Goal: Obtain resource: Download file/media

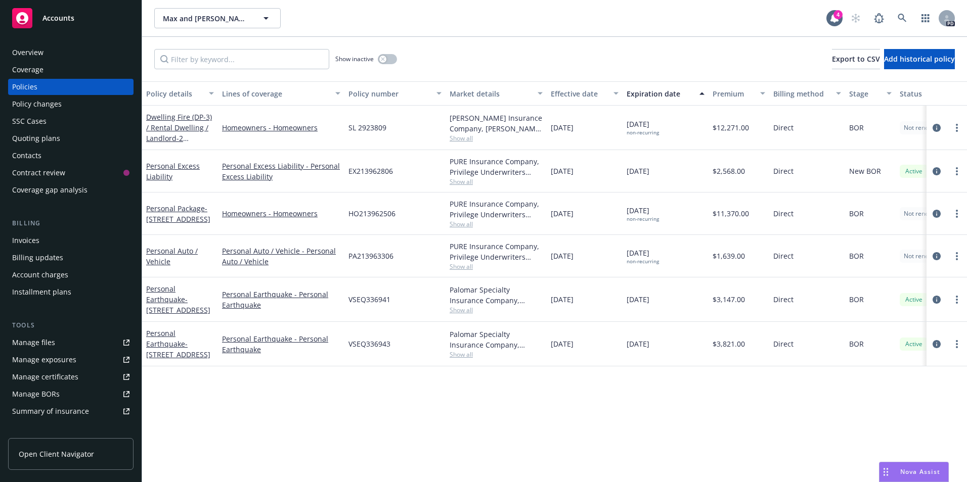
drag, startPoint x: 0, startPoint y: 0, endPoint x: 39, endPoint y: 45, distance: 60.2
click at [39, 44] on div "Overview" at bounding box center [27, 52] width 31 height 16
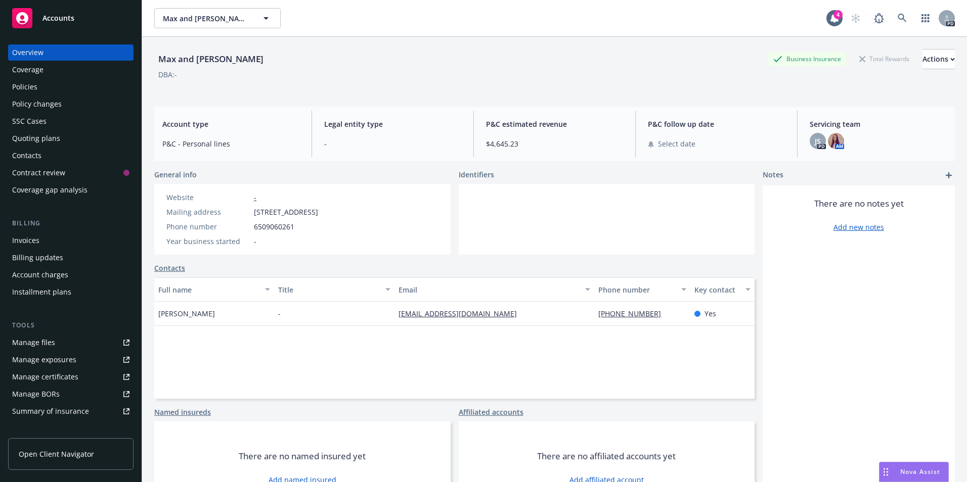
click at [41, 88] on div "Policies" at bounding box center [70, 87] width 117 height 16
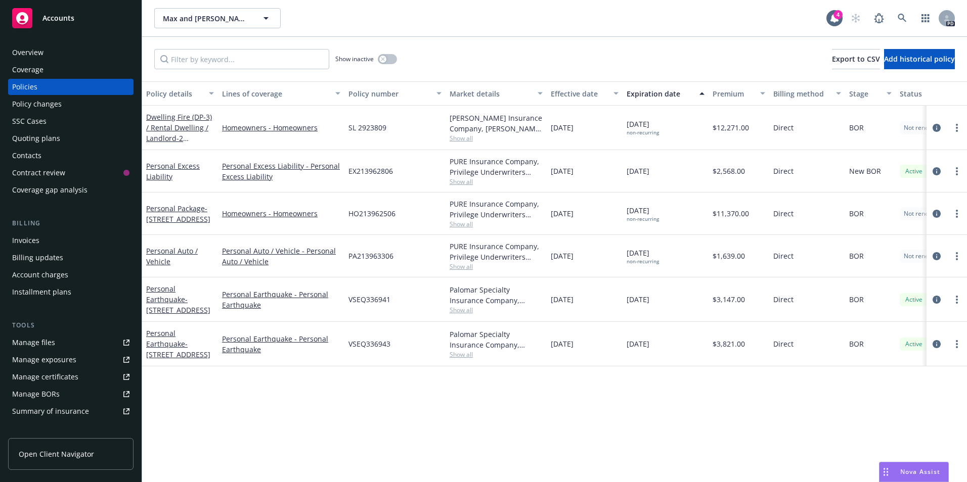
click at [57, 20] on span "Accounts" at bounding box center [58, 18] width 32 height 8
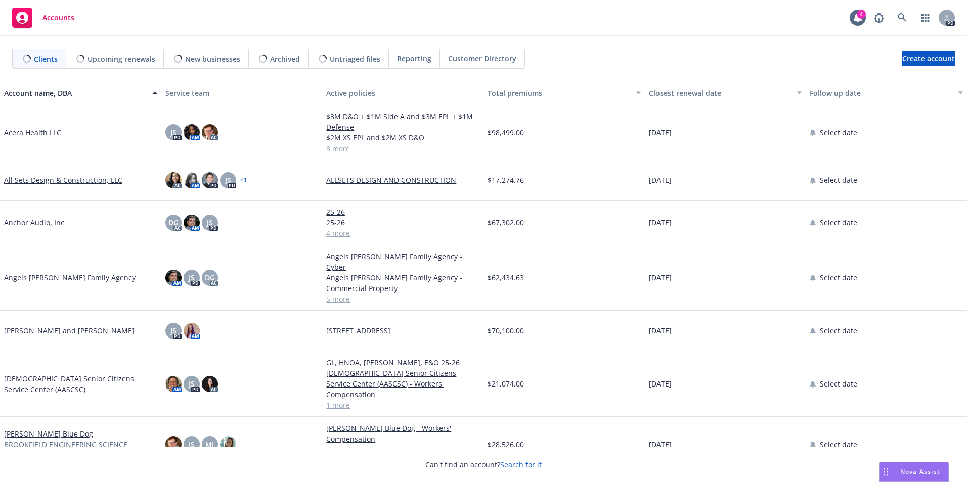
click at [669, 98] on div "Closest renewal date" at bounding box center [720, 93] width 142 height 11
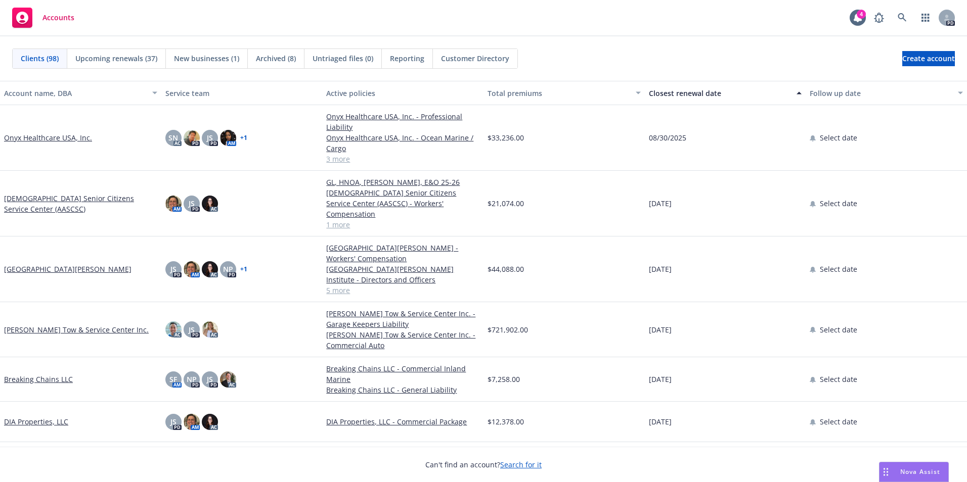
click at [36, 264] on link "[GEOGRAPHIC_DATA][PERSON_NAME]" at bounding box center [67, 269] width 127 height 11
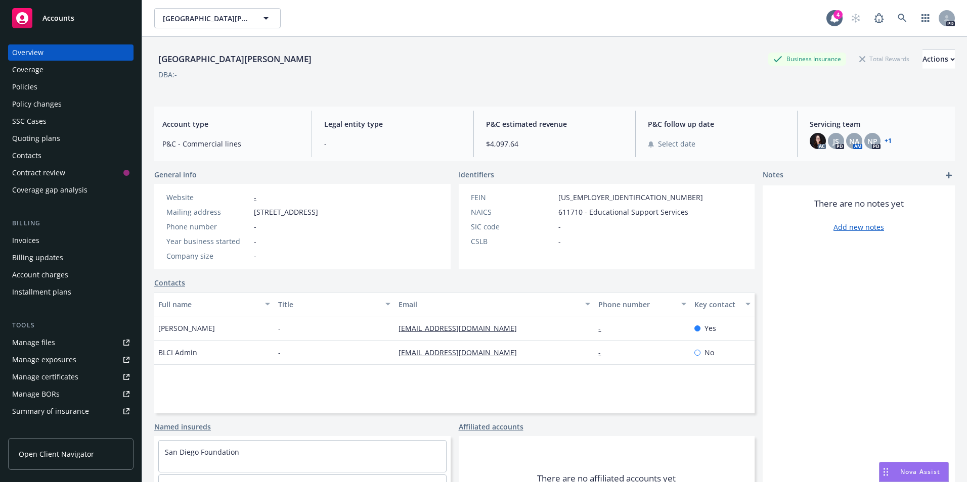
click at [10, 88] on link "Policies" at bounding box center [70, 87] width 125 height 16
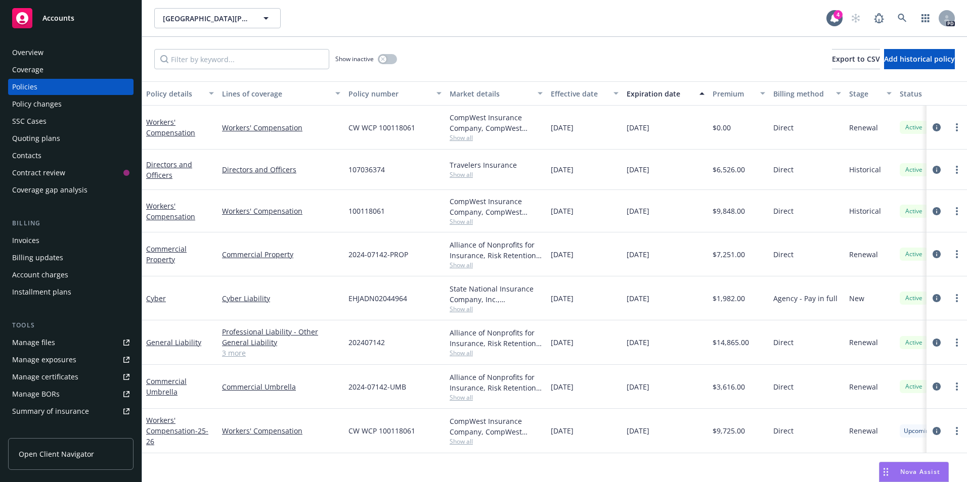
click at [57, 21] on span "Accounts" at bounding box center [58, 18] width 32 height 8
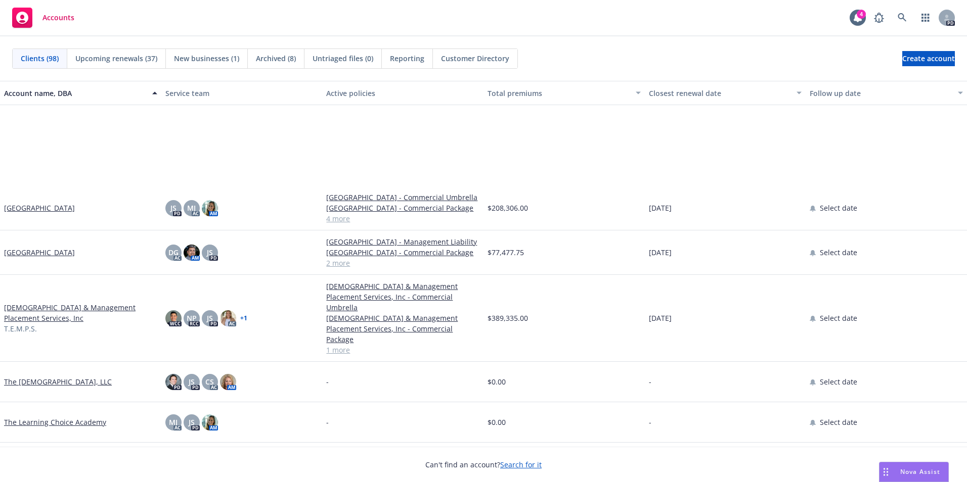
scroll to position [3589, 0]
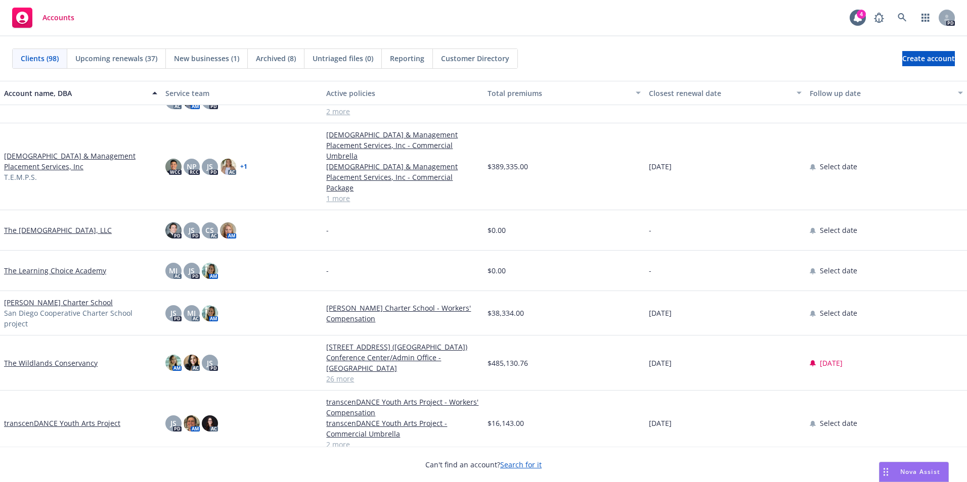
click at [63, 308] on link "[PERSON_NAME] Charter School" at bounding box center [58, 302] width 109 height 11
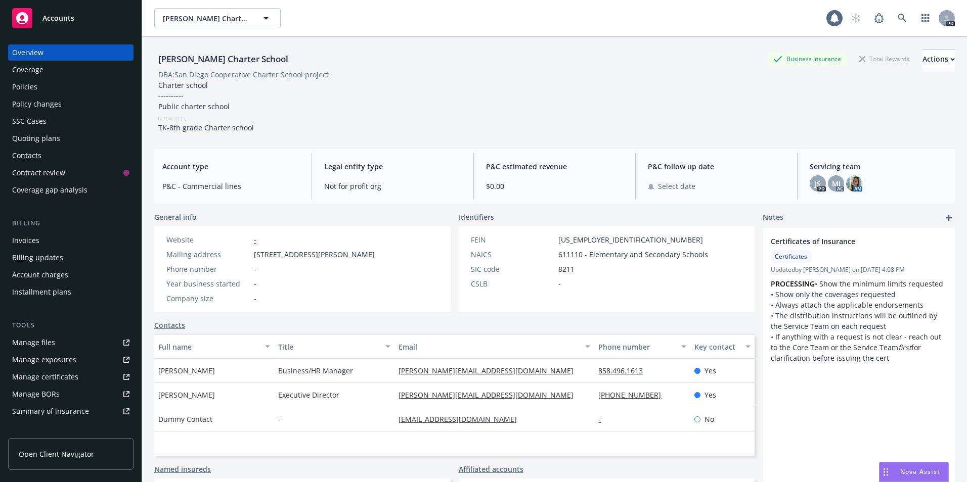
click at [34, 88] on div "Policies" at bounding box center [24, 87] width 25 height 16
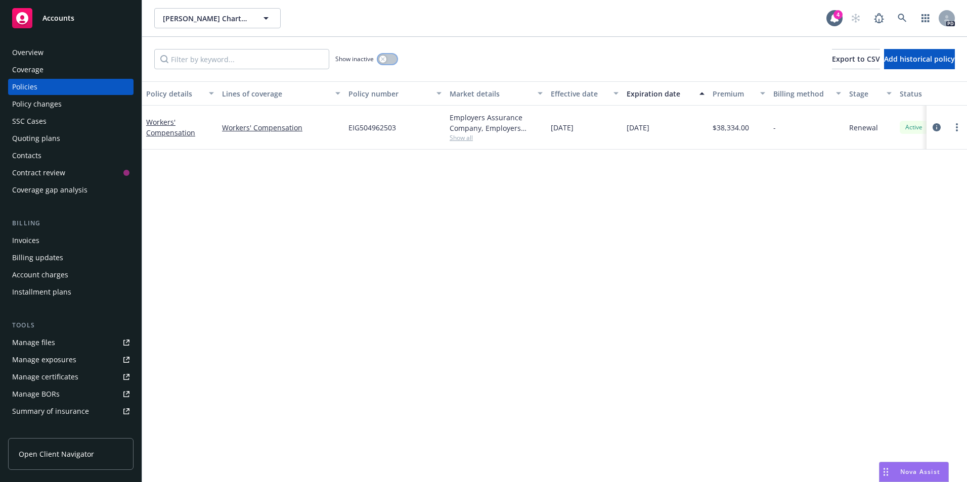
click at [387, 60] on button "button" at bounding box center [387, 59] width 19 height 10
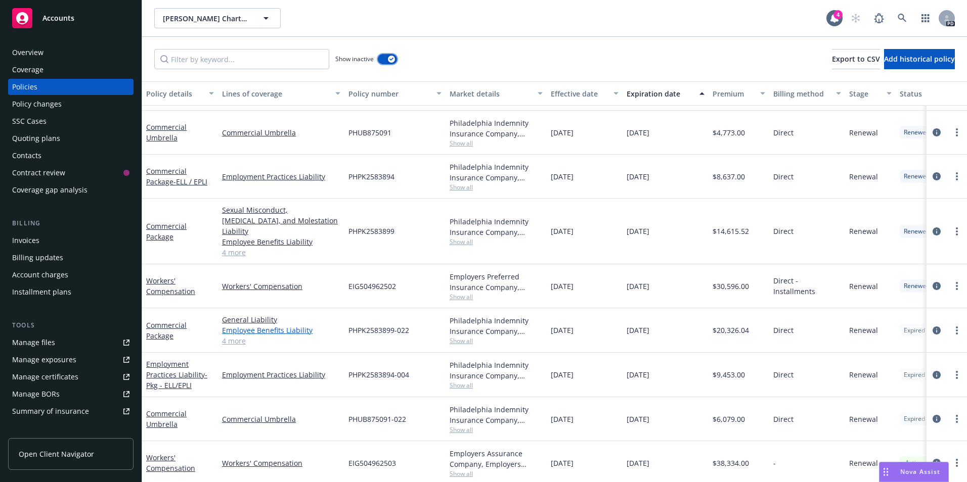
scroll to position [523, 0]
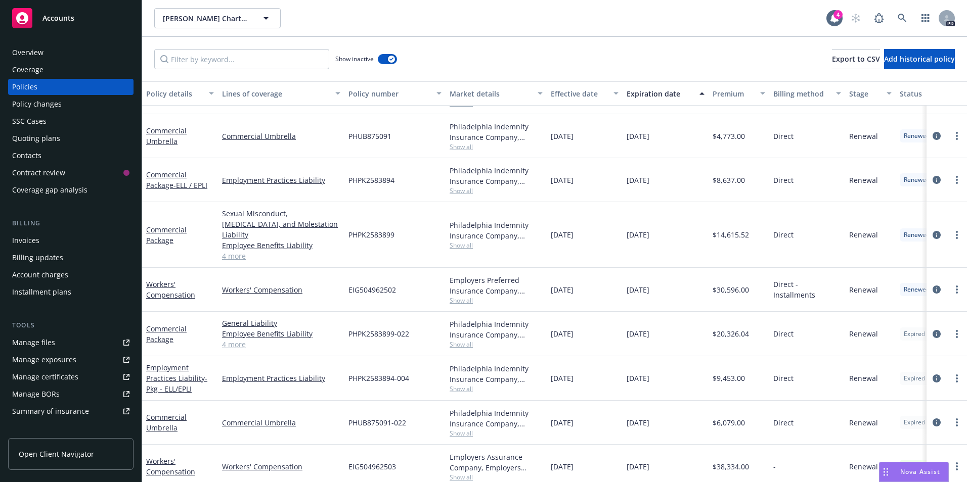
click at [236, 339] on link "4 more" at bounding box center [281, 344] width 118 height 11
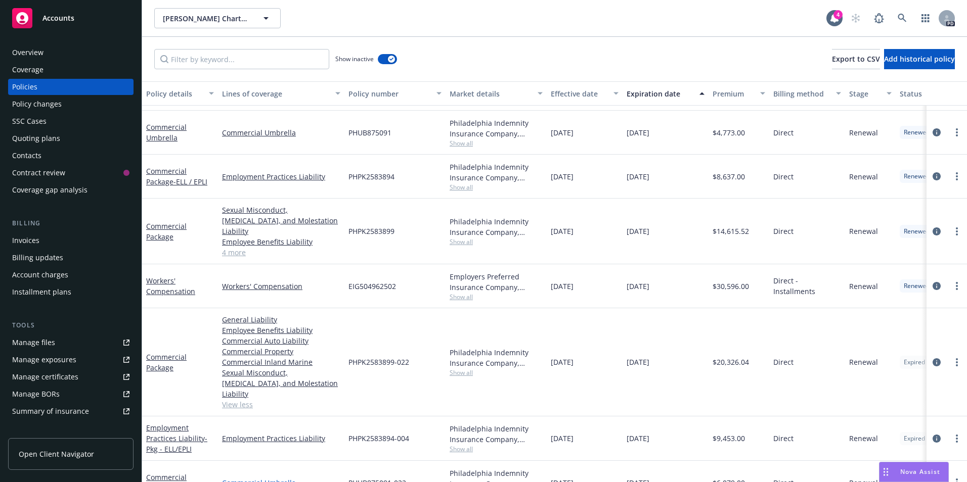
scroll to position [574, 0]
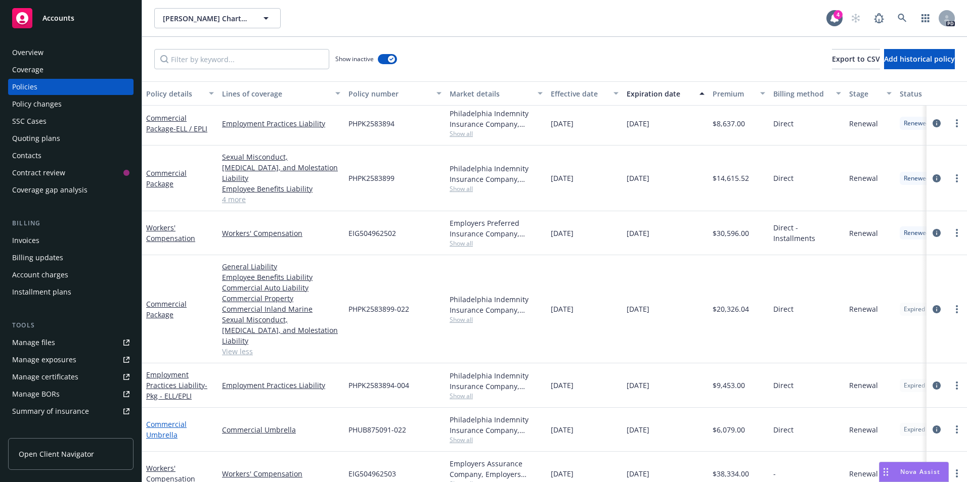
click at [158, 420] on link "Commercial Umbrella" at bounding box center [166, 430] width 40 height 20
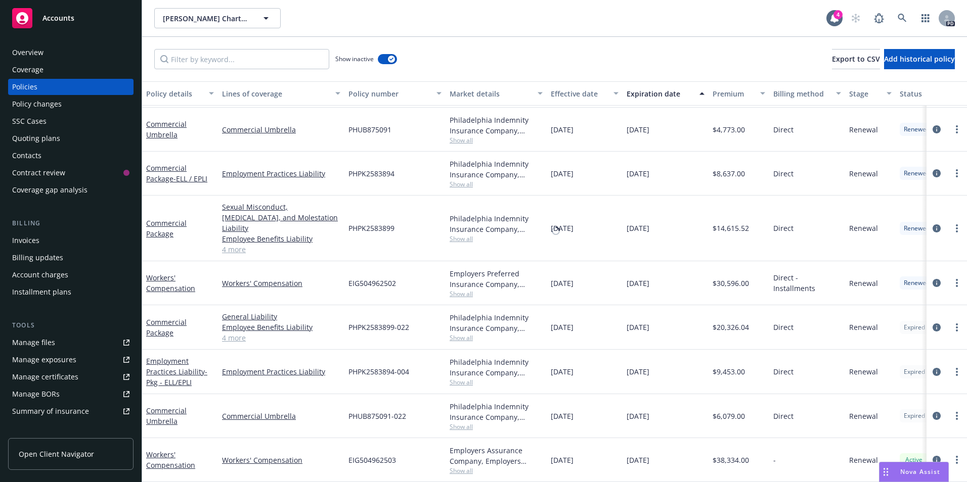
scroll to position [521, 0]
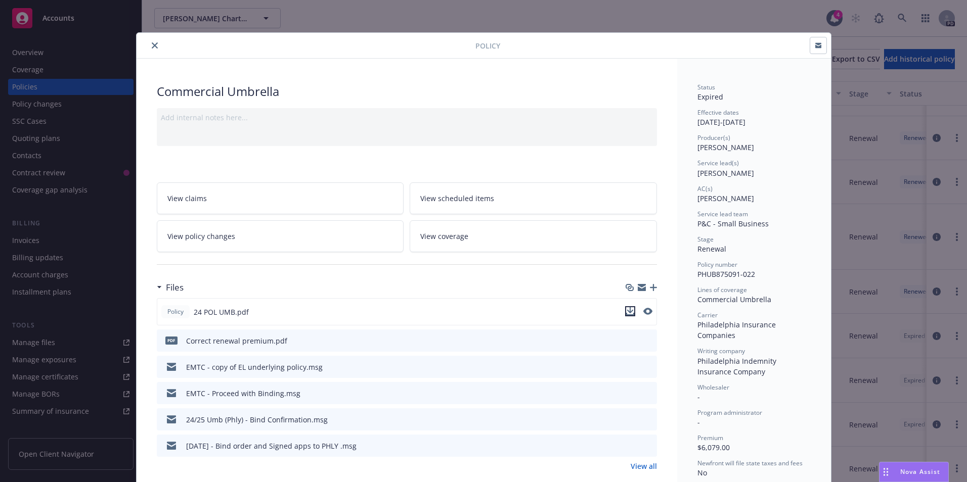
click at [626, 312] on icon "download file" at bounding box center [630, 311] width 8 height 8
click at [153, 44] on icon "close" at bounding box center [155, 45] width 6 height 6
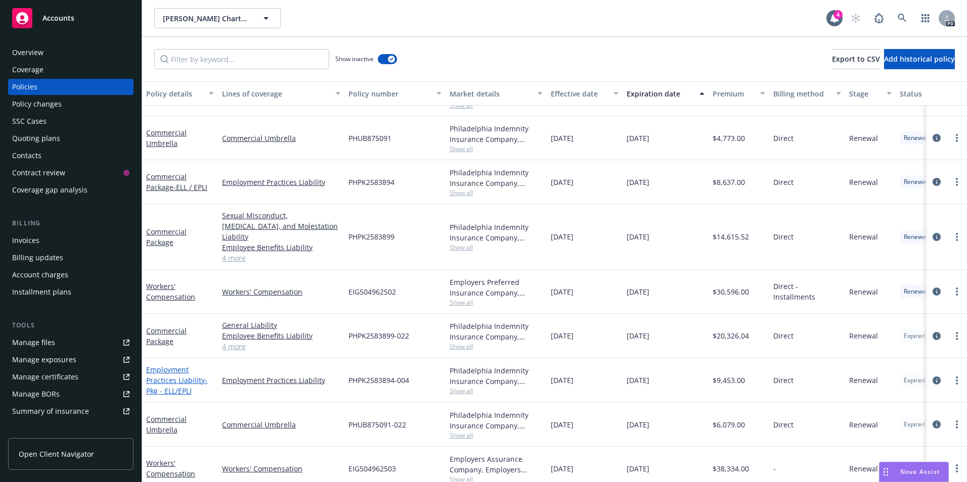
click at [171, 371] on link "Employment Practices Liability - Pkg - ELL/EPLI" at bounding box center [176, 380] width 61 height 31
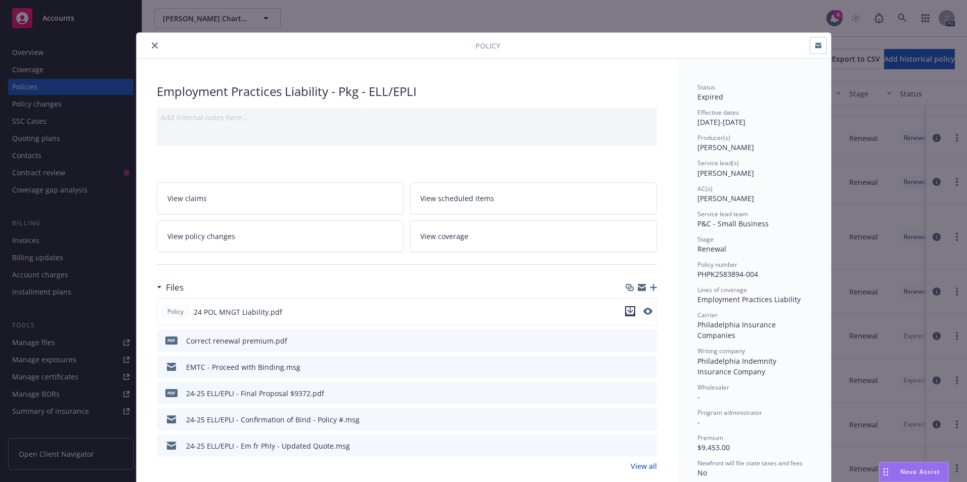
click at [629, 312] on icon "download file" at bounding box center [630, 311] width 8 height 8
